Goal: Browse casually

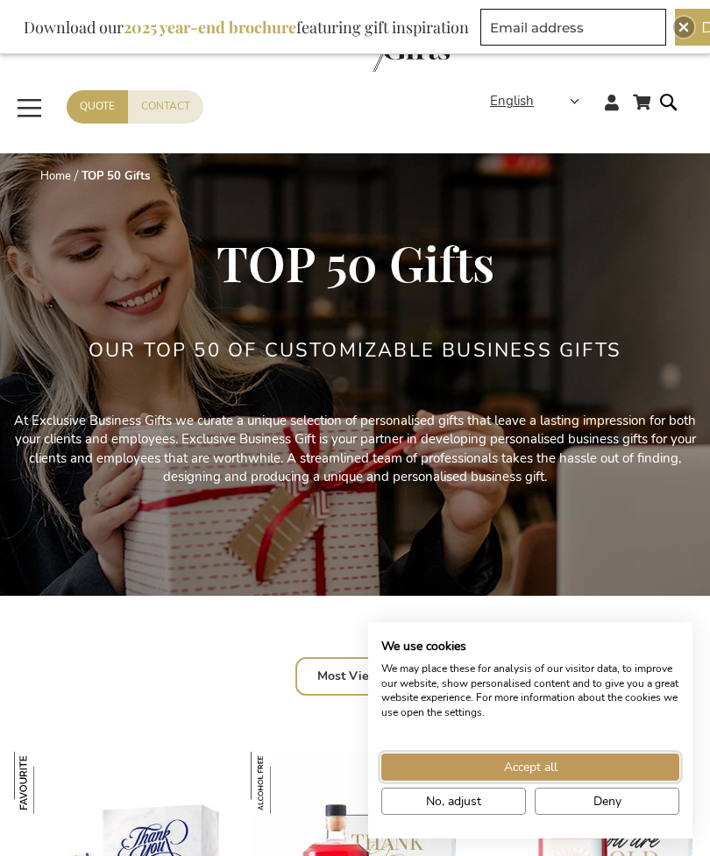
click at [562, 759] on button "Accept all" at bounding box center [530, 766] width 298 height 27
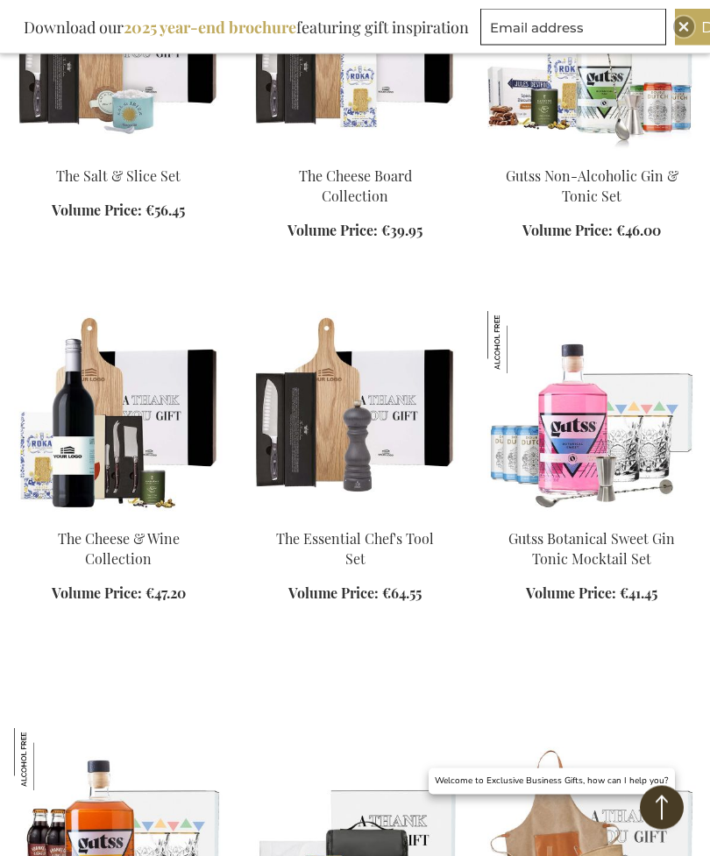
scroll to position [1549, 0]
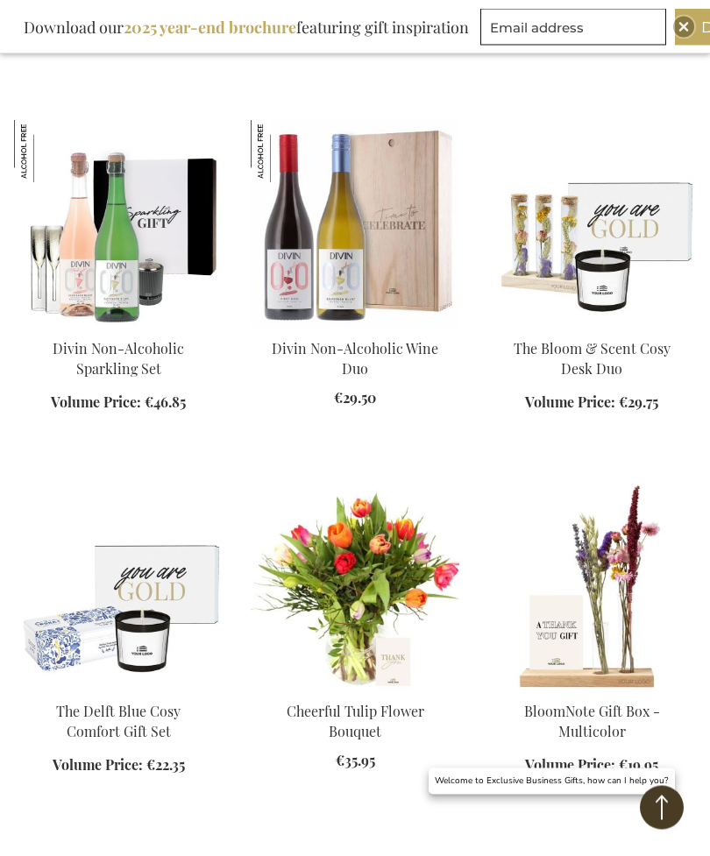
scroll to position [2882, 0]
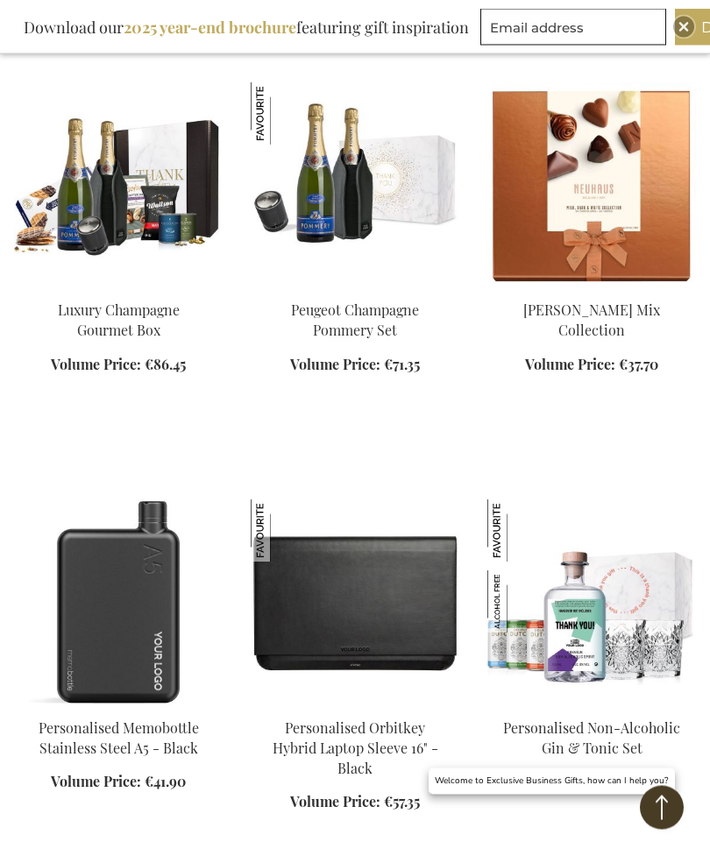
scroll to position [7821, 0]
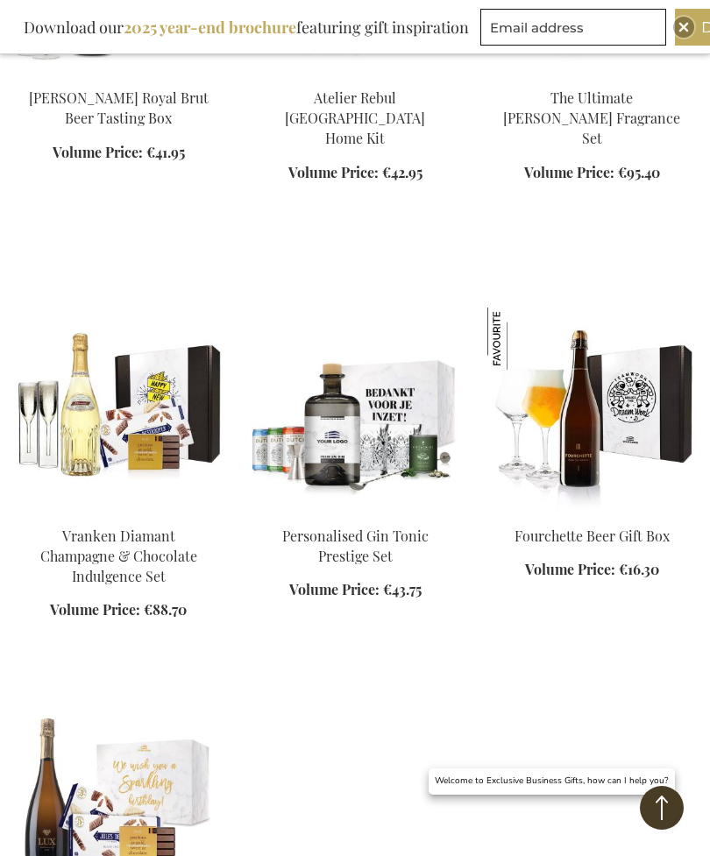
scroll to position [17142, 0]
